Goal: Navigation & Orientation: Find specific page/section

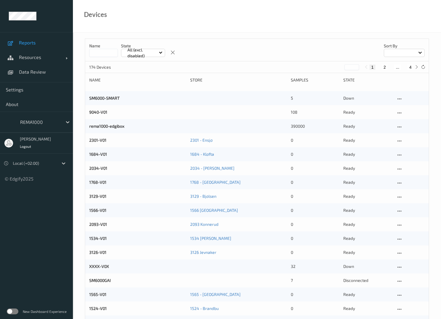
click at [31, 42] on span "Reports" at bounding box center [43, 43] width 48 height 6
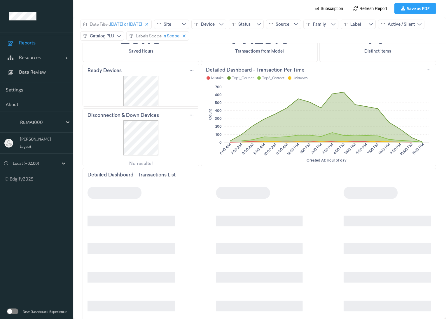
scroll to position [227, 0]
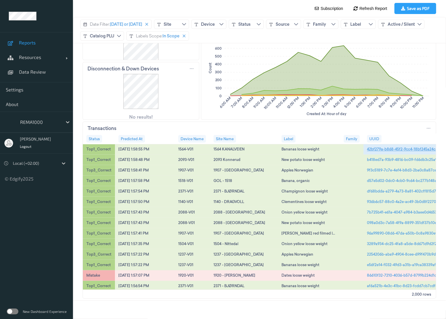
click at [380, 148] on link "42bf279a-b868-45f2-9cc4-18bf245a24ca" at bounding box center [402, 148] width 71 height 5
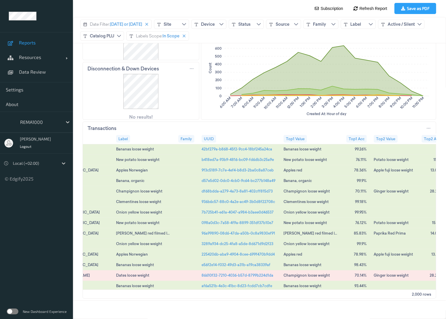
scroll to position [0, 172]
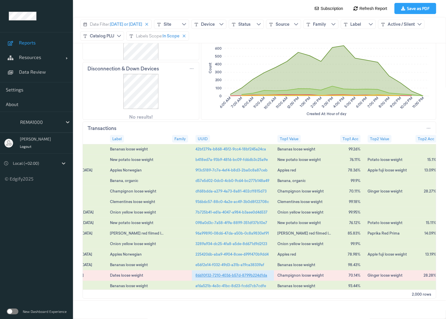
click at [217, 272] on link "86610f32-7210-4036-b57d-8799b224d1da" at bounding box center [232, 274] width 72 height 5
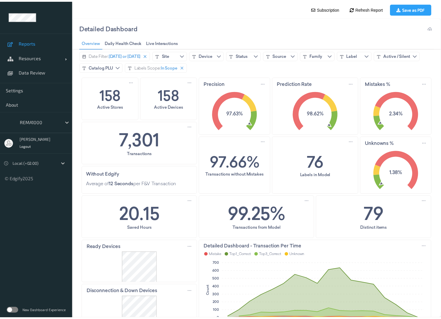
scroll to position [0, 0]
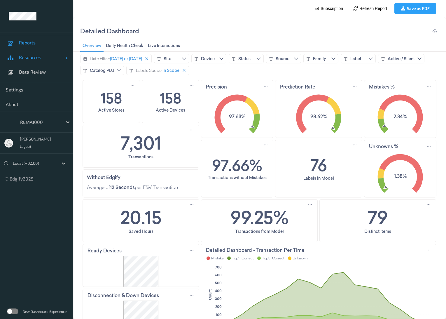
click at [31, 56] on span "Resources" at bounding box center [42, 57] width 47 height 6
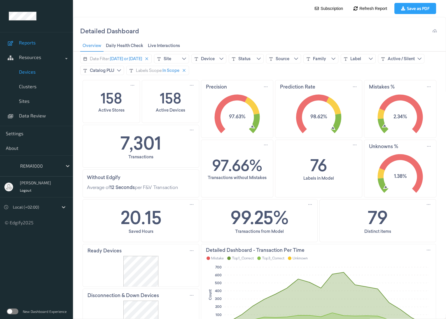
click at [33, 73] on span "Devices" at bounding box center [43, 72] width 48 height 6
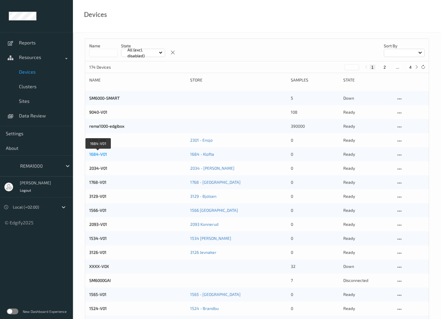
click at [100, 156] on link "1684-V01" at bounding box center [98, 154] width 18 height 5
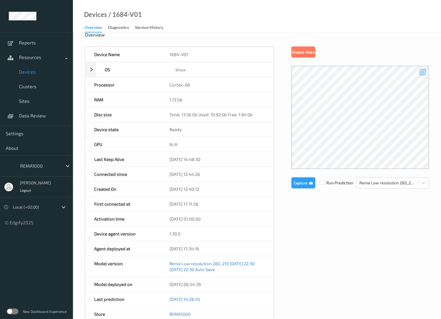
scroll to position [32, 0]
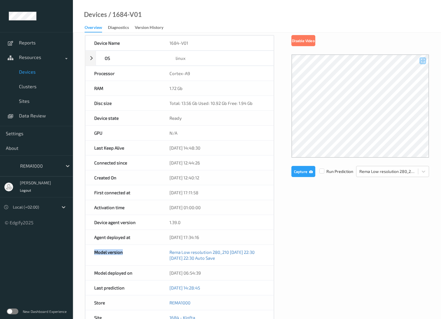
drag, startPoint x: 95, startPoint y: 253, endPoint x: 131, endPoint y: 252, distance: 35.9
click at [131, 252] on div "Model version" at bounding box center [123, 255] width 75 height 20
click at [29, 72] on span "Devices" at bounding box center [43, 72] width 48 height 6
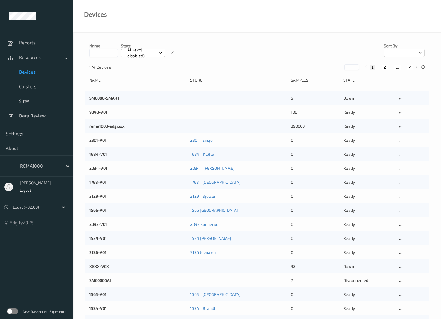
click at [239, 23] on div "Devices" at bounding box center [257, 16] width 368 height 33
click at [32, 86] on span "Clusters" at bounding box center [43, 86] width 48 height 6
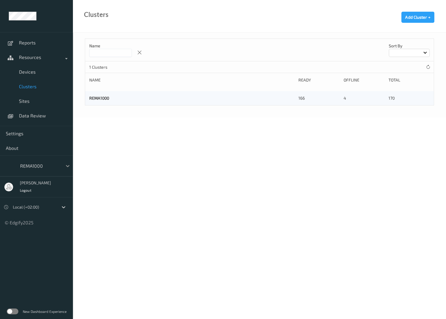
click at [67, 166] on icon at bounding box center [68, 166] width 4 height 2
click at [34, 41] on span "Reports" at bounding box center [43, 43] width 48 height 6
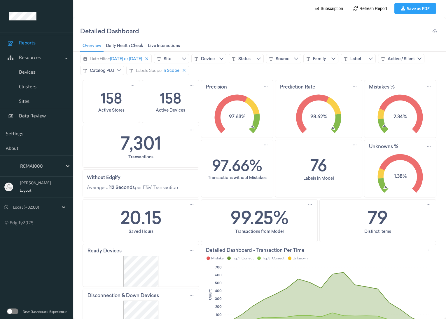
click at [238, 23] on div "Detailed Dashboard" at bounding box center [259, 31] width 359 height 18
click at [186, 14] on body "Reports Resources Devices Clusters Sites Data Review Settings About REMA1000 [P…" at bounding box center [223, 159] width 446 height 319
click at [28, 72] on span "Devices" at bounding box center [43, 72] width 48 height 6
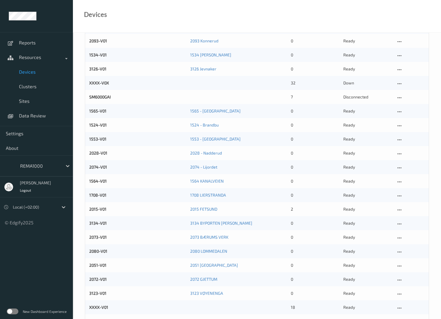
scroll to position [194, 0]
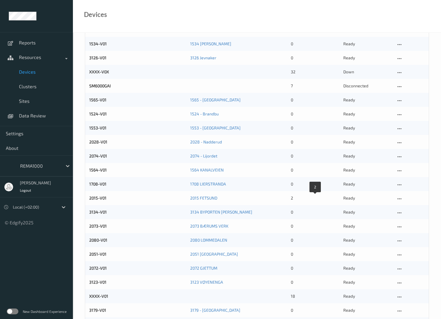
click at [292, 197] on div "2" at bounding box center [315, 198] width 48 height 6
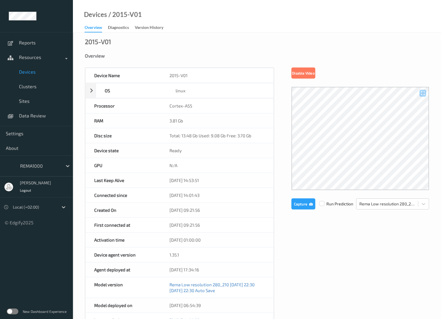
click at [26, 72] on span "Devices" at bounding box center [43, 72] width 48 height 6
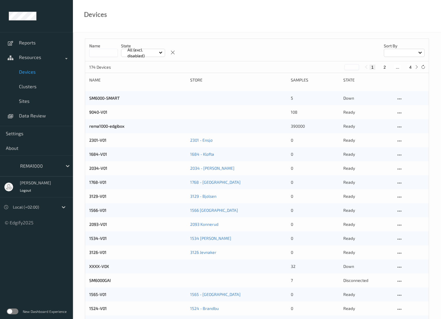
scroll to position [32, 0]
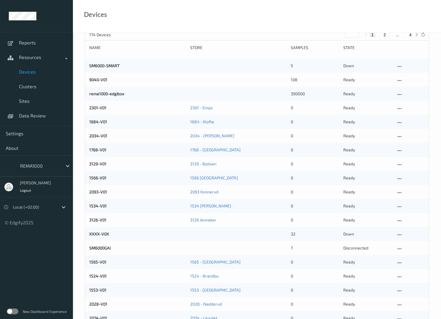
click at [58, 273] on ul "Reports Resources Devices Clusters Sites Data Review Settings About REMA1000 [P…" at bounding box center [36, 159] width 73 height 319
